Goal: Transaction & Acquisition: Obtain resource

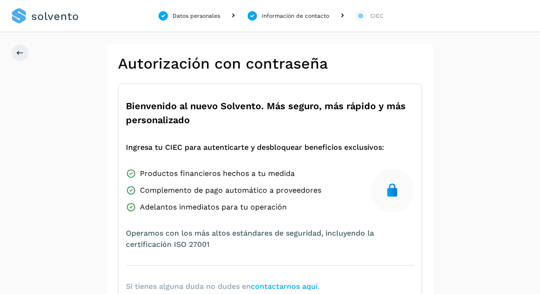
scroll to position [194, 0]
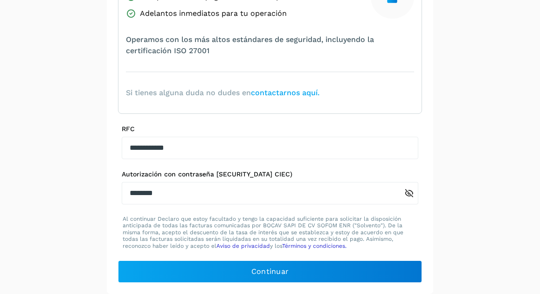
type input "********"
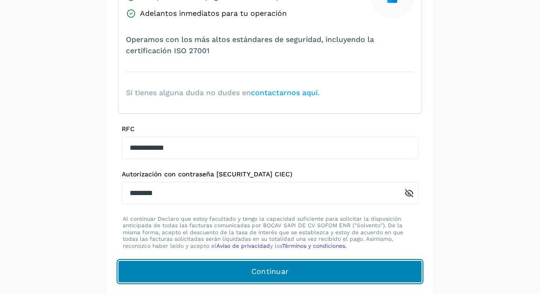
click at [212, 267] on button "Continuar" at bounding box center [270, 271] width 304 height 22
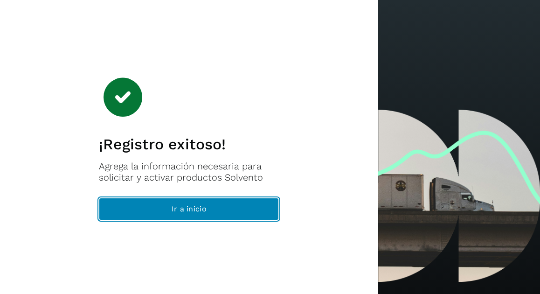
click at [196, 204] on span "Ir a inicio" at bounding box center [189, 209] width 35 height 10
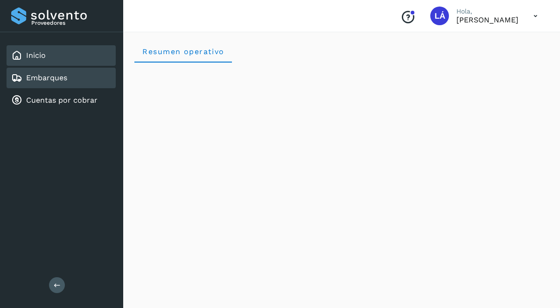
click at [59, 79] on link "Embarques" at bounding box center [46, 77] width 41 height 9
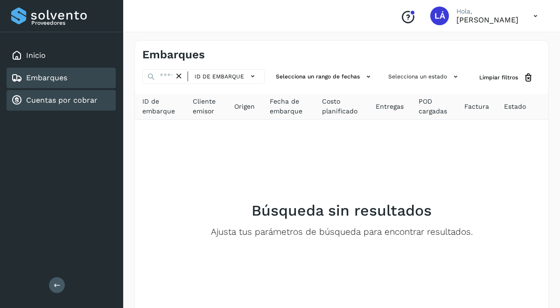
click at [61, 95] on div "Cuentas por cobrar" at bounding box center [54, 100] width 86 height 11
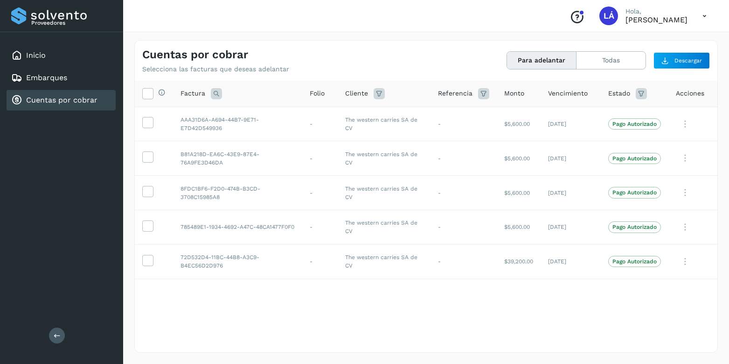
click at [350, 293] on div "Selecciona todas las facturas disponibles para adelanto Factura Folio Cliente R…" at bounding box center [426, 198] width 583 height 234
click at [540, 125] on p "Pago Autorizado" at bounding box center [635, 124] width 44 height 7
click at [540, 121] on icon at bounding box center [685, 124] width 19 height 19
click at [540, 150] on button "Ver Detalle" at bounding box center [654, 147] width 111 height 18
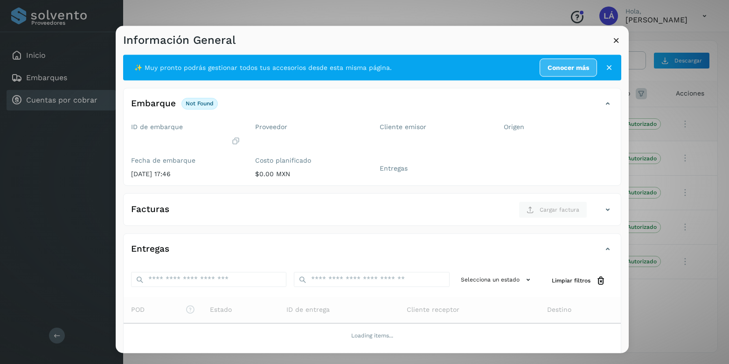
scroll to position [6, 0]
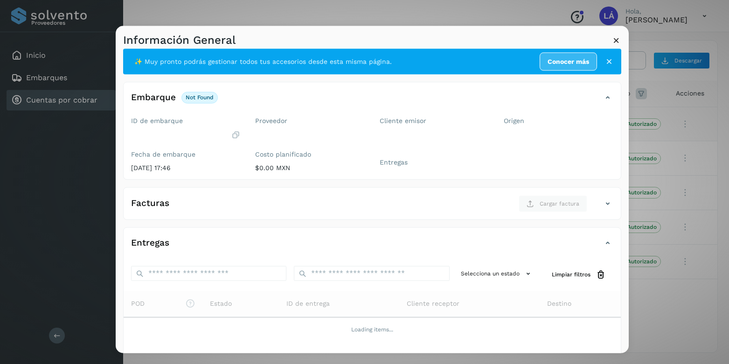
click at [540, 97] on div "Información General ✨ Muy pronto podrás gestionar todos tus accesorios desde es…" at bounding box center [364, 182] width 729 height 364
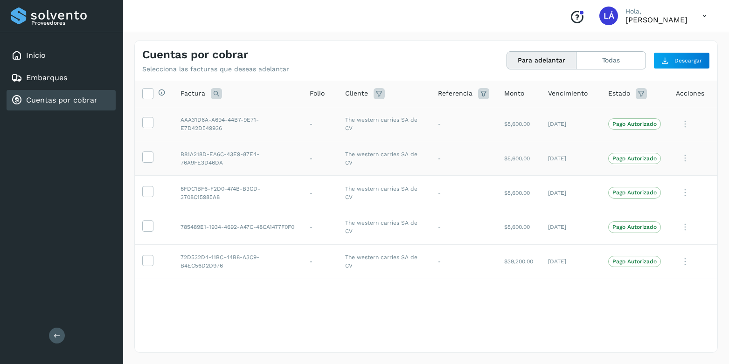
click at [540, 155] on icon at bounding box center [685, 158] width 19 height 19
click at [540, 183] on button "Ver Detalle" at bounding box center [654, 181] width 111 height 18
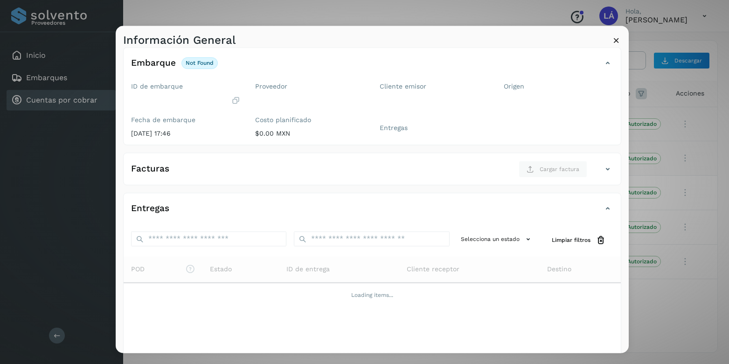
scroll to position [82, 0]
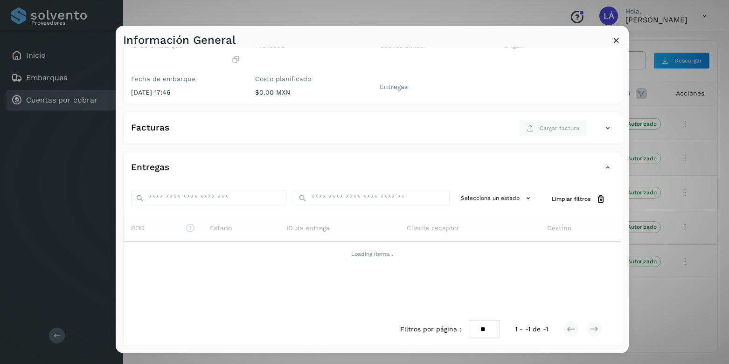
click at [540, 43] on icon at bounding box center [617, 40] width 10 height 10
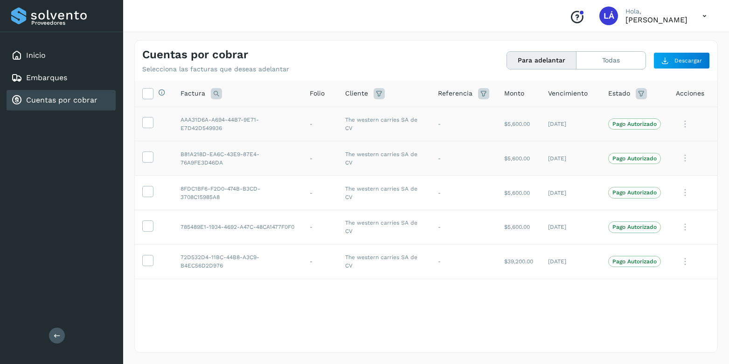
click at [540, 64] on button "Para adelantar" at bounding box center [542, 60] width 70 height 17
click at [540, 60] on button "Para adelantar" at bounding box center [542, 60] width 70 height 17
click at [540, 56] on button "Todas" at bounding box center [611, 60] width 69 height 17
click at [538, 63] on button "Para adelantar" at bounding box center [542, 60] width 70 height 17
click at [517, 61] on button "Para adelantar" at bounding box center [542, 60] width 70 height 17
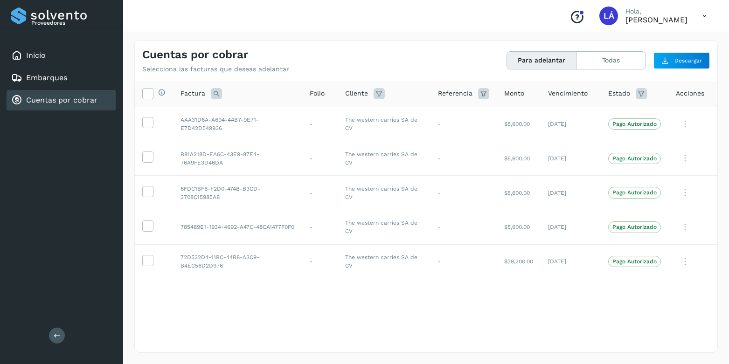
click at [540, 90] on span "Vencimiento" at bounding box center [568, 94] width 40 height 10
click at [483, 95] on icon at bounding box center [483, 93] width 11 height 11
click at [449, 84] on th "Referencia Cancelar Buscar" at bounding box center [464, 94] width 66 height 27
click at [164, 86] on th "Selecciona todas las facturas disponibles para adelanto" at bounding box center [154, 94] width 38 height 27
click at [161, 91] on icon at bounding box center [161, 92] width 7 height 7
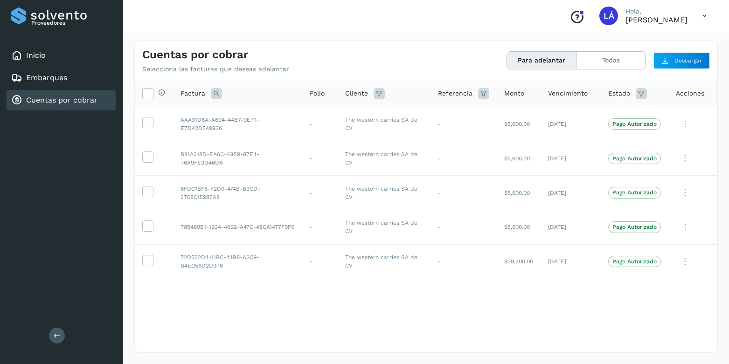
click at [347, 58] on div "Cuentas por cobrar Selecciona las facturas que deseas adelantar" at bounding box center [284, 60] width 284 height 25
click at [37, 65] on div "Inicio" at bounding box center [61, 55] width 109 height 21
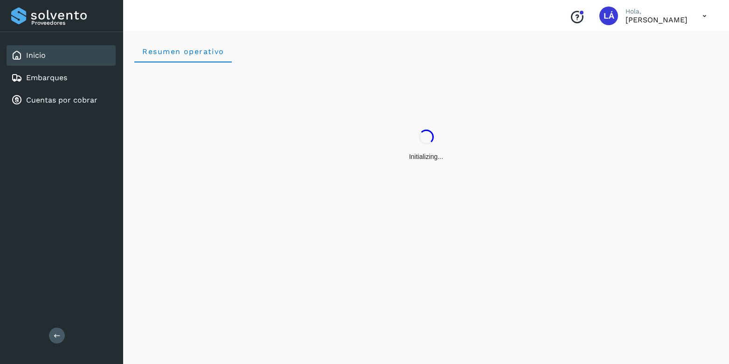
click at [540, 12] on icon "Conoce nuestros beneficios" at bounding box center [577, 17] width 15 height 15
click at [62, 77] on link "Embarques" at bounding box center [46, 77] width 41 height 9
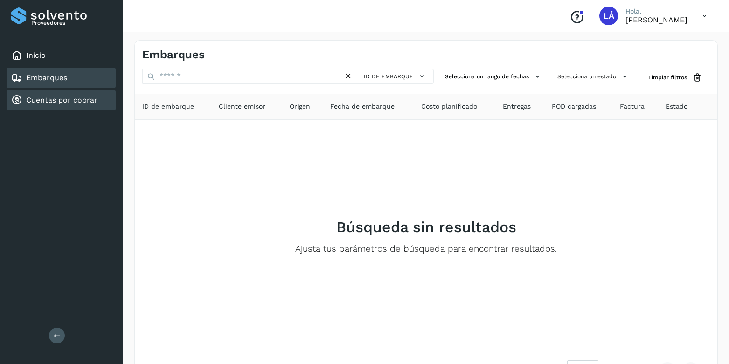
click at [77, 97] on link "Cuentas por cobrar" at bounding box center [61, 100] width 71 height 9
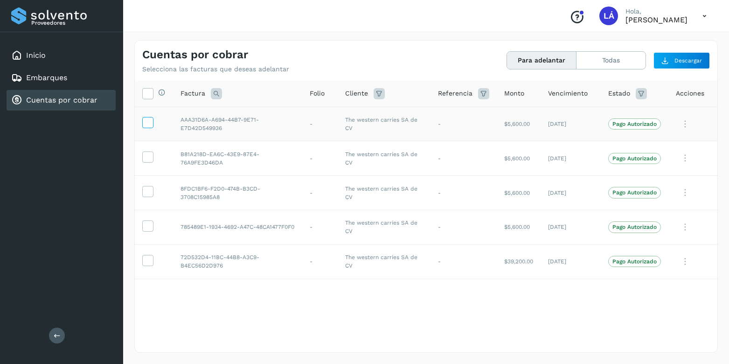
click at [152, 123] on icon at bounding box center [148, 122] width 10 height 10
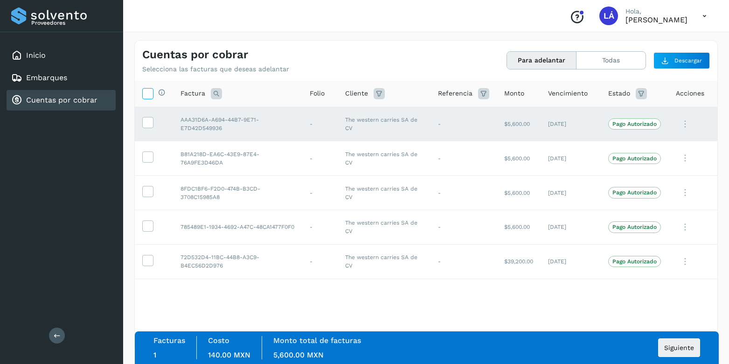
click at [145, 97] on icon at bounding box center [148, 93] width 10 height 10
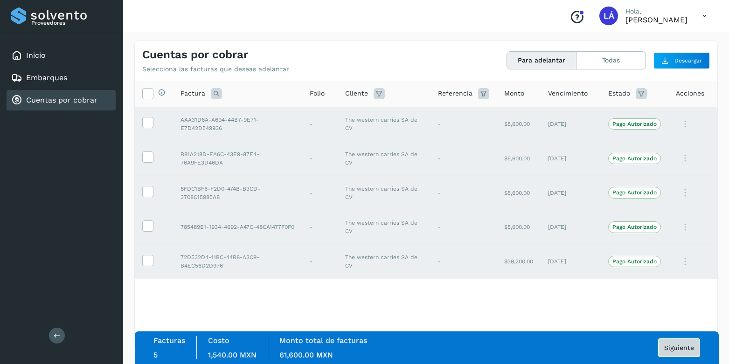
click at [540, 293] on span "Siguiente" at bounding box center [679, 348] width 30 height 7
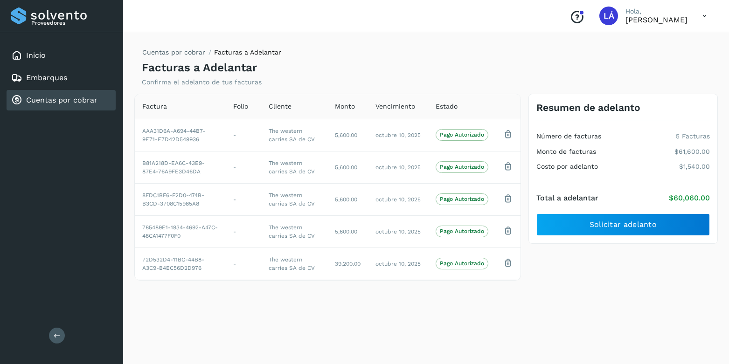
click at [58, 18] on div "Proveedores" at bounding box center [61, 15] width 101 height 17
click at [47, 56] on div "Inicio" at bounding box center [61, 55] width 109 height 21
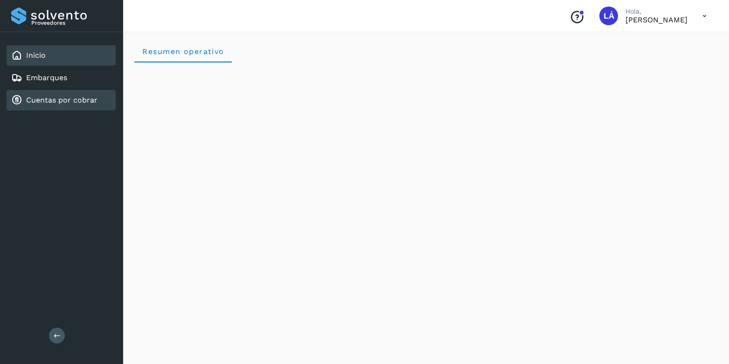
click at [68, 103] on link "Cuentas por cobrar" at bounding box center [61, 100] width 71 height 9
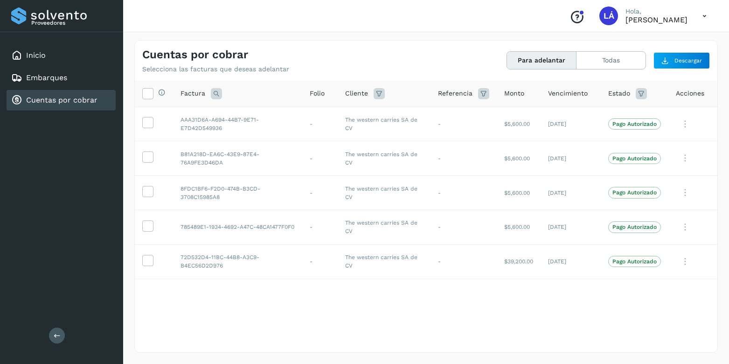
click at [540, 91] on icon at bounding box center [641, 93] width 11 height 11
click at [540, 120] on icon at bounding box center [630, 117] width 10 height 10
click at [389, 57] on div at bounding box center [364, 182] width 729 height 364
click at [368, 42] on div "Cuentas por cobrar Selecciona las facturas que deseas adelantar Para adelantar …" at bounding box center [426, 57] width 583 height 33
